Goal: Entertainment & Leisure: Consume media (video, audio)

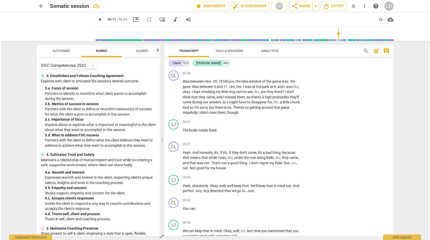
scroll to position [1321, 0]
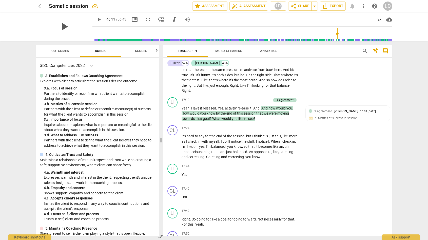
click at [66, 27] on span "play_arrow" at bounding box center [64, 26] width 13 height 13
click at [69, 30] on div "pause" at bounding box center [65, 26] width 57 height 28
click at [133, 19] on span "picture_in_picture" at bounding box center [136, 19] width 6 height 6
type input "2772"
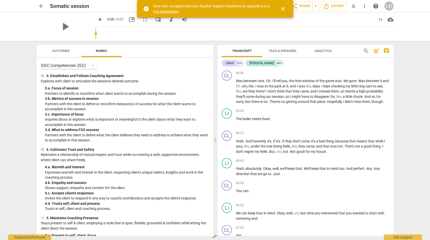
click at [283, 10] on span "close" at bounding box center [283, 9] width 6 height 6
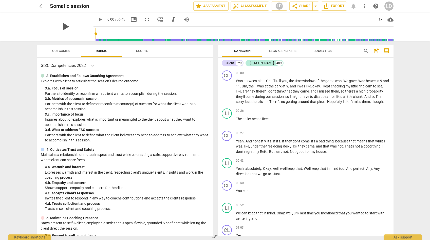
click at [68, 27] on span "play_arrow" at bounding box center [65, 26] width 13 height 13
click at [131, 18] on span "picture_in_picture" at bounding box center [134, 19] width 6 height 6
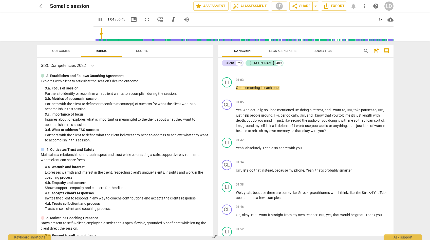
click at [146, 34] on input "range" at bounding box center [245, 34] width 298 height 16
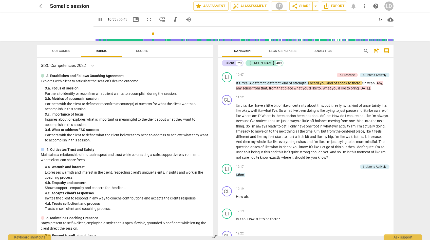
click at [256, 20] on div "pause 10:55 / 56:43 picture_in_picture fullscreen move_down audiotrack volume_u…" at bounding box center [244, 19] width 300 height 14
click at [152, 37] on input "range" at bounding box center [245, 34] width 298 height 16
click at [160, 35] on input "range" at bounding box center [245, 34] width 298 height 16
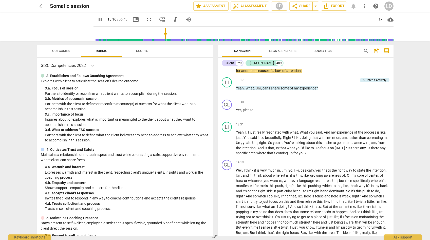
click at [164, 33] on input "range" at bounding box center [245, 34] width 298 height 16
click at [171, 34] on input "range" at bounding box center [245, 34] width 298 height 16
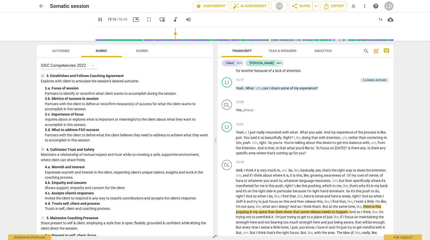
click at [177, 34] on input "range" at bounding box center [245, 34] width 298 height 16
click at [184, 34] on input "range" at bounding box center [245, 34] width 298 height 16
click at [190, 34] on input "range" at bounding box center [245, 34] width 298 height 16
click at [196, 34] on input "range" at bounding box center [245, 34] width 298 height 16
click at [203, 34] on input "range" at bounding box center [245, 34] width 298 height 16
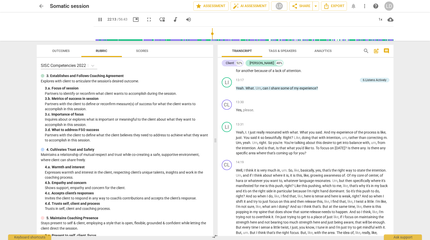
click at [208, 34] on input "range" at bounding box center [245, 34] width 298 height 16
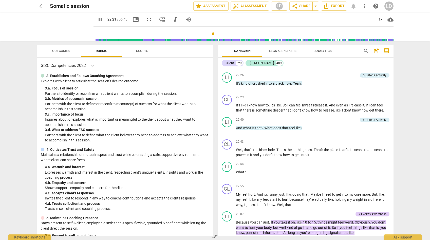
click at [220, 33] on input "range" at bounding box center [245, 34] width 298 height 16
click at [230, 34] on input "range" at bounding box center [245, 34] width 298 height 16
click at [240, 35] on input "range" at bounding box center [245, 34] width 298 height 16
click at [249, 35] on input "range" at bounding box center [245, 34] width 298 height 16
click at [254, 37] on input "range" at bounding box center [245, 34] width 298 height 16
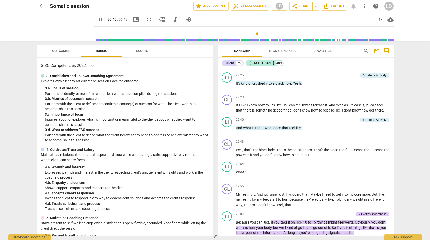
scroll to position [2549, 0]
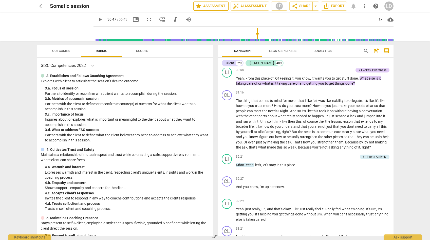
type input "1848"
